Goal: Information Seeking & Learning: Learn about a topic

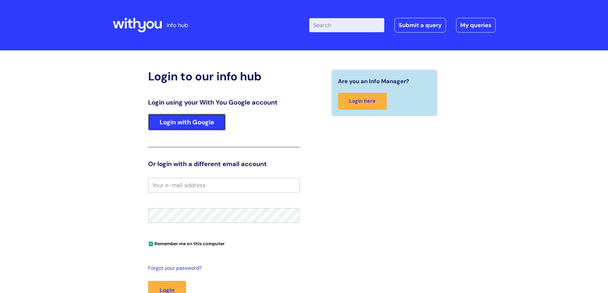
click at [211, 125] on link "Login with Google" at bounding box center [187, 122] width 78 height 17
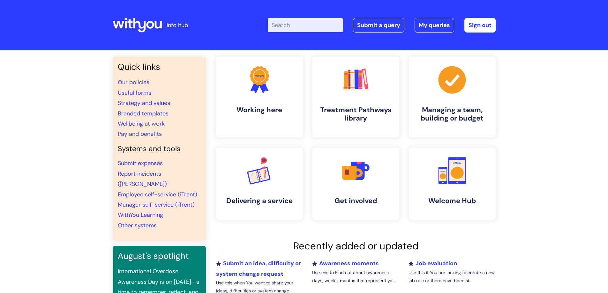
click at [297, 24] on input "Enter your search term here..." at bounding box center [305, 25] width 75 height 14
click at [297, 24] on input "s" at bounding box center [305, 25] width 75 height 14
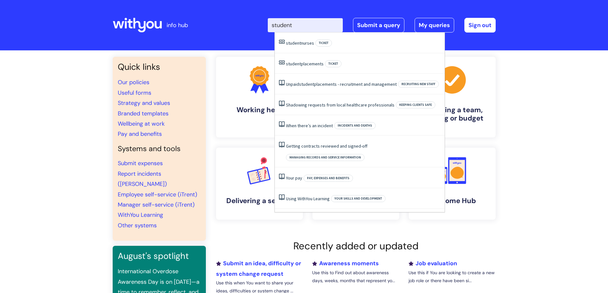
type input "student"
click at [361, 88] on li "Unpaid student placements - recruitment and management Recruiting new staff" at bounding box center [360, 84] width 170 height 21
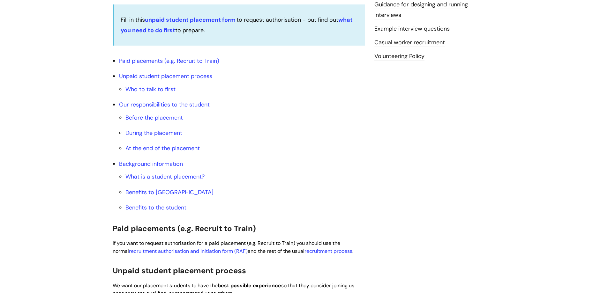
scroll to position [255, 0]
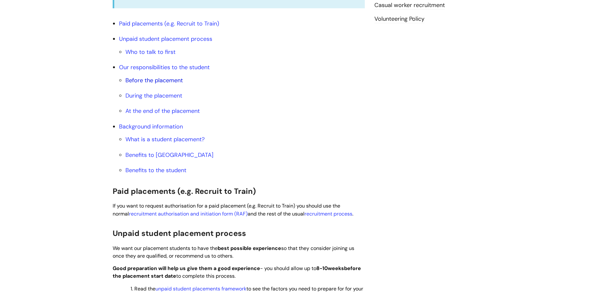
click at [159, 80] on link "Before the placement" at bounding box center [153, 81] width 57 height 8
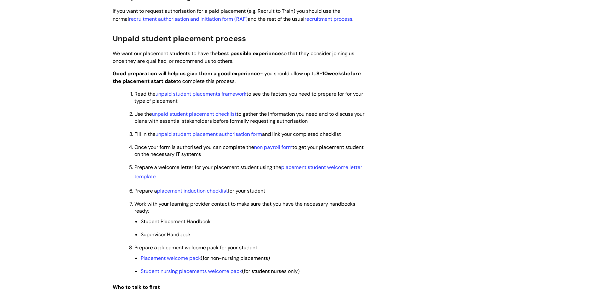
scroll to position [451, 0]
click at [326, 165] on link "placement student welcome letter template" at bounding box center [248, 171] width 228 height 16
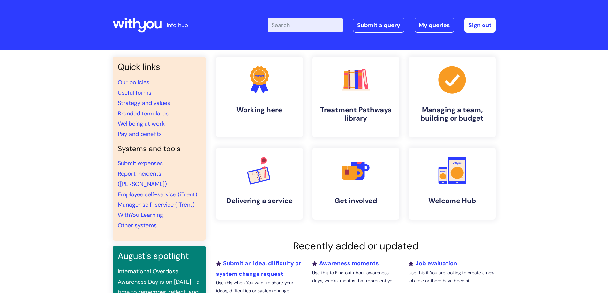
click at [300, 21] on input "Enter your search term here..." at bounding box center [305, 25] width 75 height 14
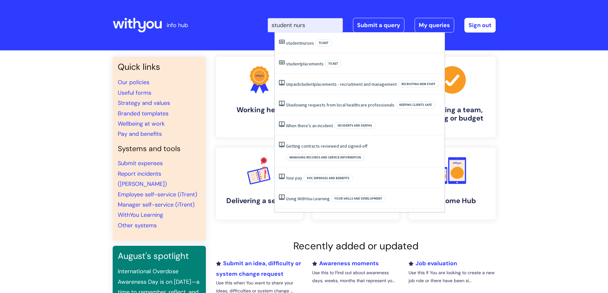
type input "student nurse"
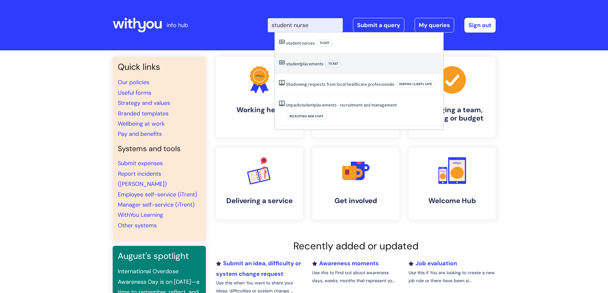
click at [295, 66] on span "student" at bounding box center [293, 64] width 15 height 6
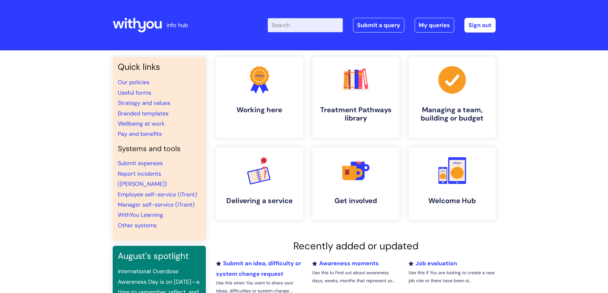
click at [299, 27] on input "Enter your search term here..." at bounding box center [305, 25] width 75 height 14
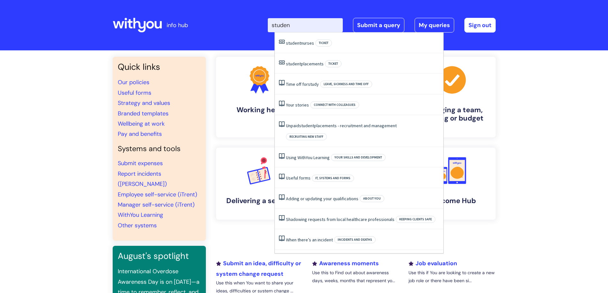
type input "student"
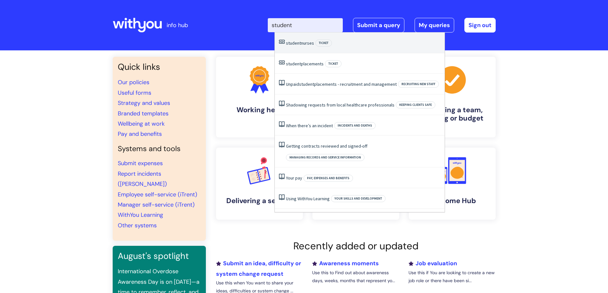
click at [308, 45] on link "student nurses" at bounding box center [300, 43] width 28 height 6
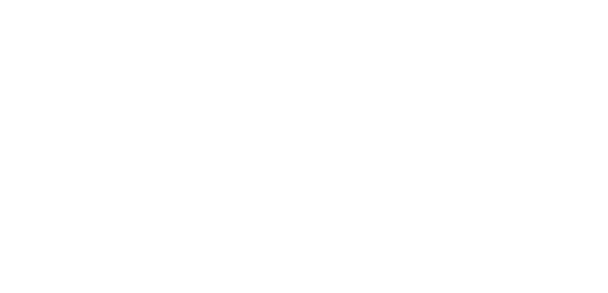
scroll to position [2430, 0]
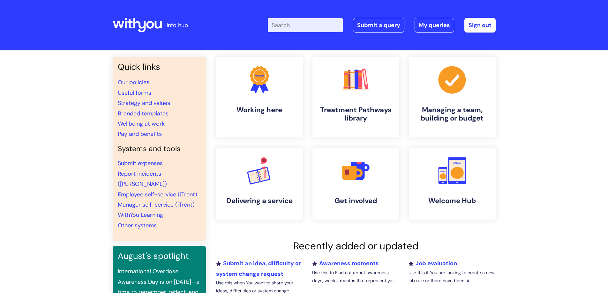
click at [303, 24] on input "Enter your search term here..." at bounding box center [305, 25] width 75 height 14
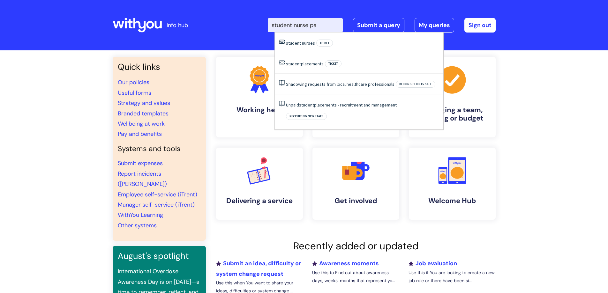
type input "student nurse pac"
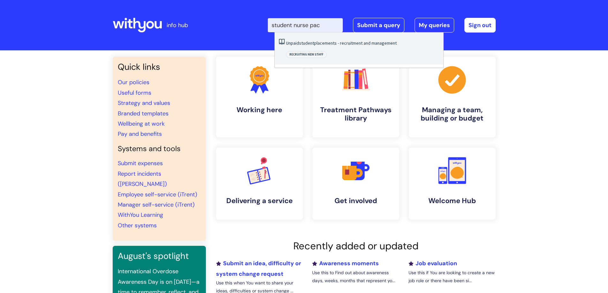
click at [358, 41] on link "Unpaid student placements - recruitment and management" at bounding box center [341, 43] width 111 height 6
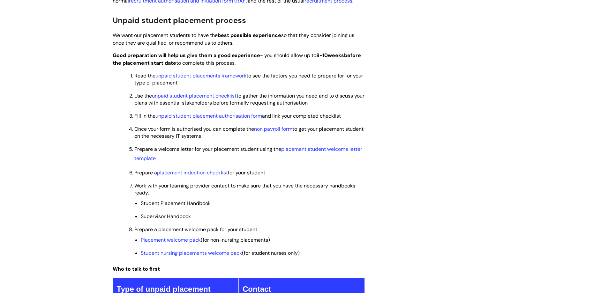
scroll to position [479, 0]
